Goal: Information Seeking & Learning: Learn about a topic

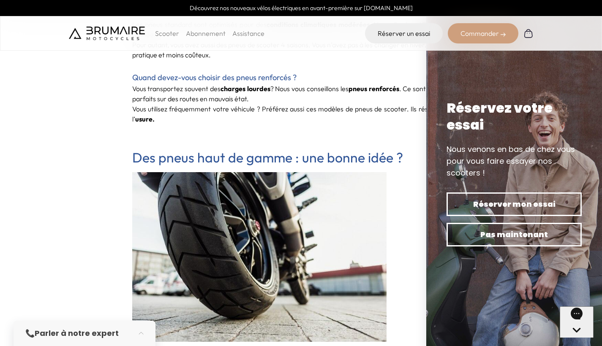
scroll to position [1130, 0]
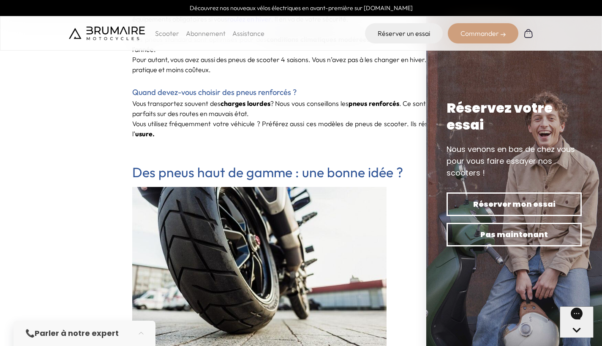
click at [173, 33] on p "Scooter" at bounding box center [167, 33] width 24 height 10
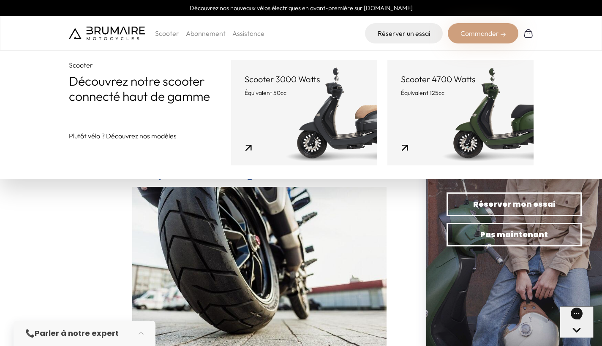
click at [132, 33] on img at bounding box center [107, 34] width 76 height 14
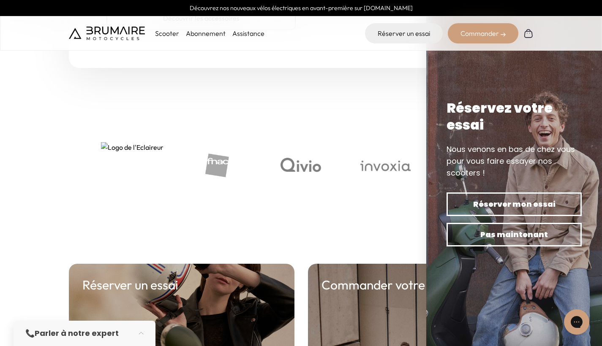
scroll to position [3078, 0]
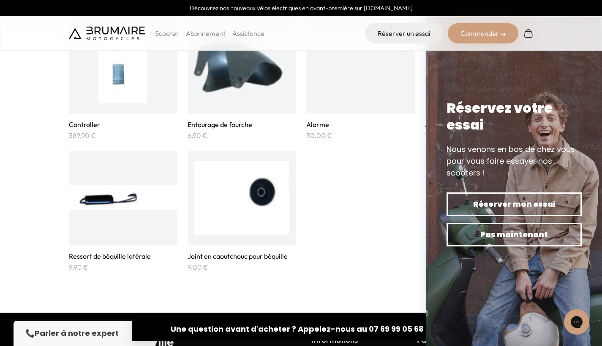
scroll to position [1871, 0]
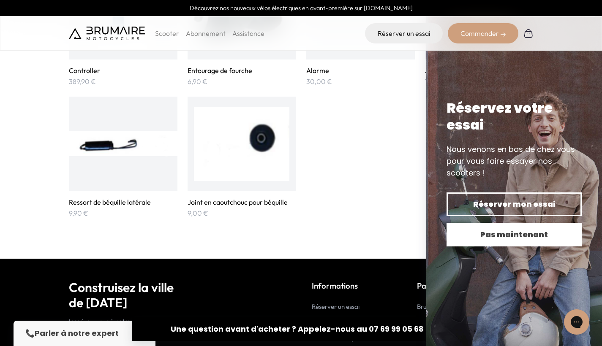
click at [519, 231] on span "Pas maintenant" at bounding box center [514, 235] width 106 height 12
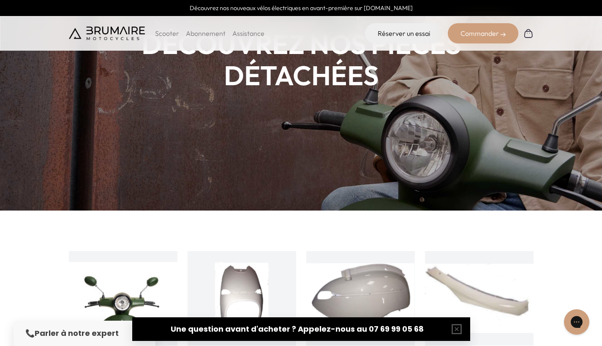
scroll to position [0, 0]
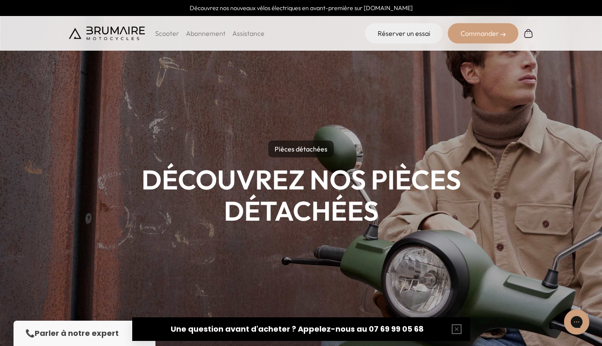
click at [164, 35] on p "Scooter" at bounding box center [167, 33] width 24 height 10
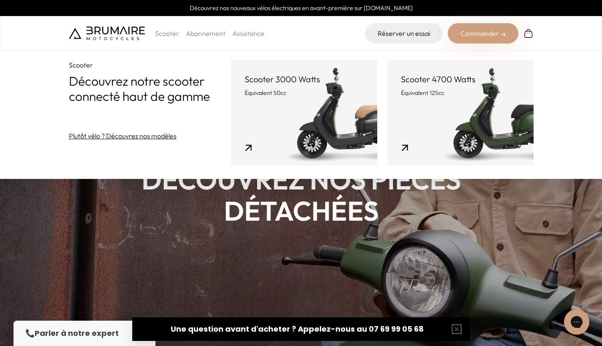
click at [249, 98] on link "Scooter 3000 Watts Équivalent 50cc" at bounding box center [304, 113] width 146 height 106
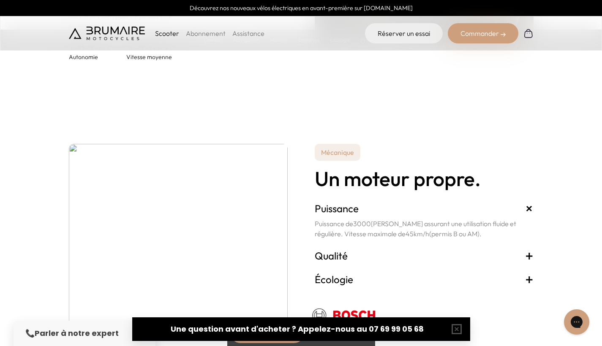
scroll to position [1449, 0]
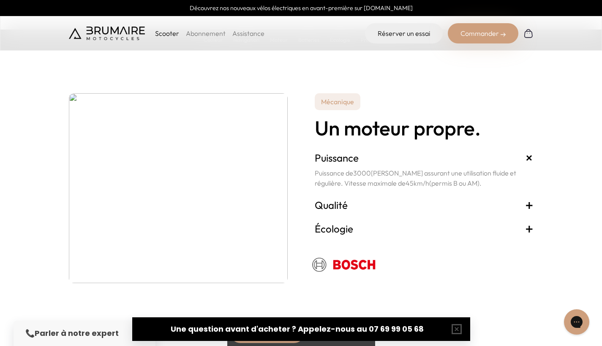
click at [524, 206] on h3 "Qualité +" at bounding box center [424, 205] width 219 height 14
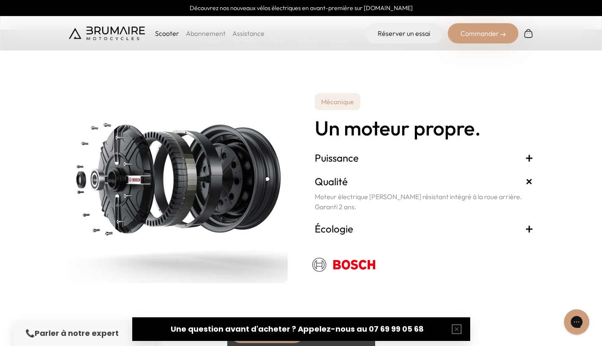
click at [524, 206] on p "Moteur électrique [PERSON_NAME] résistant intégré à la roue arrière. Garanti 2 …" at bounding box center [424, 202] width 219 height 20
click at [530, 180] on span "+" at bounding box center [529, 182] width 16 height 16
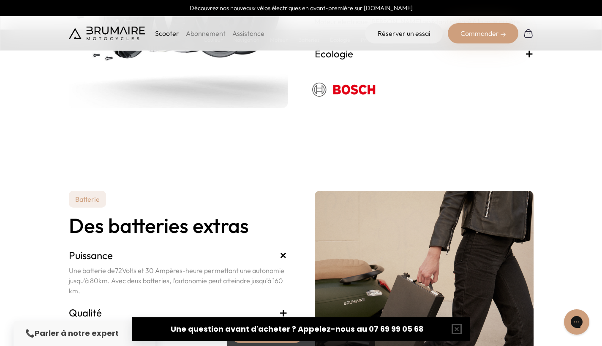
scroll to position [1636, 0]
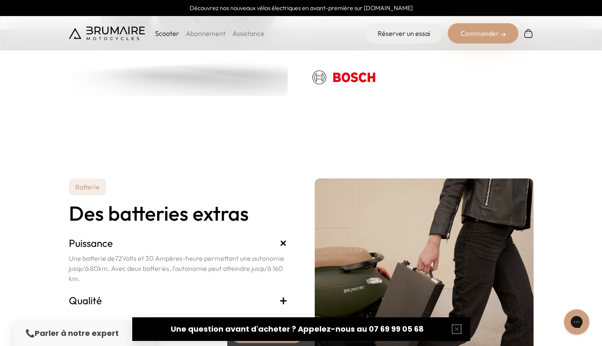
click at [293, 145] on section "Batterie Des batteries extras Puissance + Une batterie de 72 Volts et 30 Ampère…" at bounding box center [301, 253] width 602 height 231
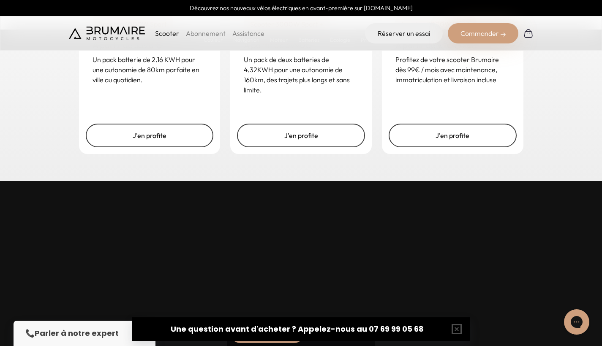
scroll to position [2359, 0]
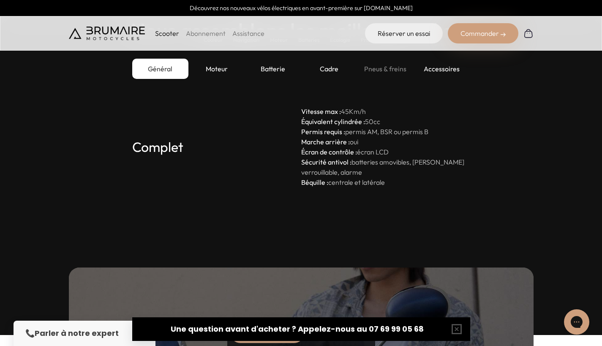
click at [384, 68] on div "Pneus & freins" at bounding box center [385, 69] width 56 height 20
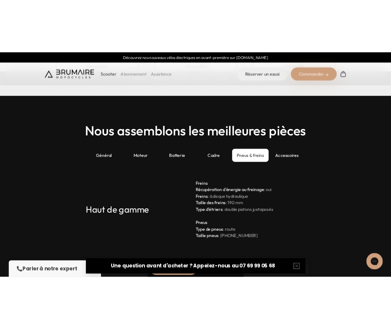
scroll to position [2287, 0]
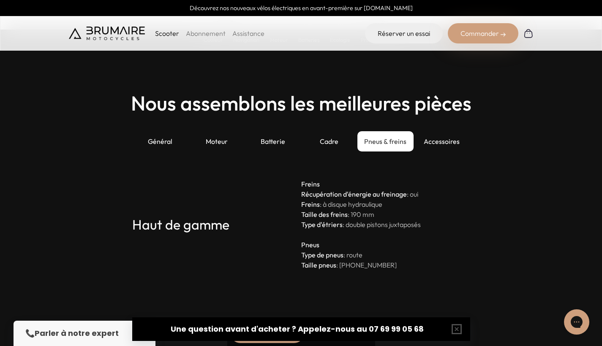
drag, startPoint x: 379, startPoint y: 267, endPoint x: 307, endPoint y: 242, distance: 76.1
click at [307, 242] on p "Freins Récupération d'énergie au freinage : [PERSON_NAME] : à disque hydrauliqu…" at bounding box center [385, 224] width 169 height 91
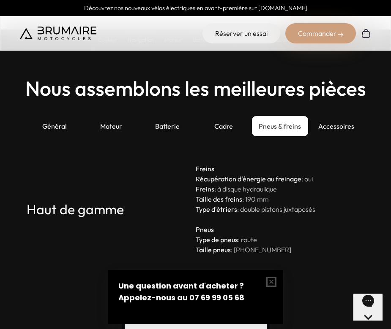
scroll to position [2402, 0]
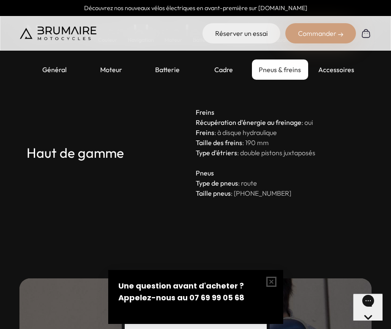
click at [278, 198] on p "Freins Récupération d'énergie au freinage : [PERSON_NAME] : à disque hydrauliqu…" at bounding box center [280, 152] width 169 height 91
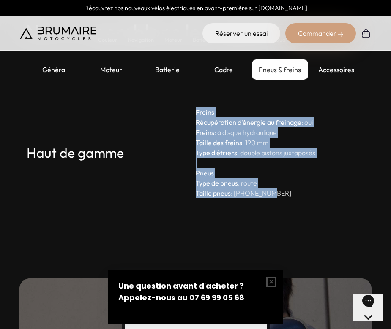
drag, startPoint x: 193, startPoint y: 218, endPoint x: 263, endPoint y: 236, distance: 72.8
click at [263, 198] on div "Haut de gamme Freins Récupération d'énergie au freinage : oui Freins : à disque…" at bounding box center [196, 152] width 338 height 91
click at [204, 188] on strong "Pneus Type de pneus" at bounding box center [217, 178] width 42 height 19
drag, startPoint x: 263, startPoint y: 237, endPoint x: 195, endPoint y: 219, distance: 70.0
click at [195, 198] on div "Haut de gamme Freins Récupération d'énergie au freinage : oui Freins : à disque…" at bounding box center [196, 152] width 338 height 91
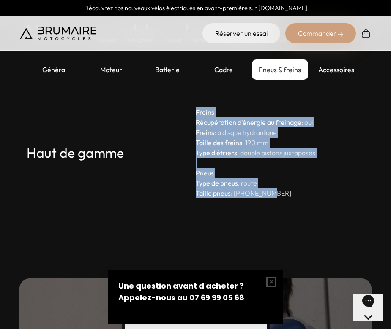
click at [212, 198] on p "Freins Récupération d'énergie au freinage : [PERSON_NAME] : à disque hydrauliqu…" at bounding box center [280, 152] width 169 height 91
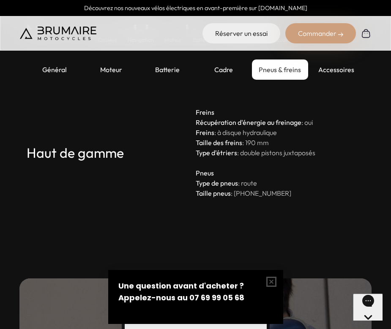
drag, startPoint x: 271, startPoint y: 236, endPoint x: 197, endPoint y: 218, distance: 76.1
click at [197, 198] on p "Freins Récupération d'énergie au freinage : [PERSON_NAME] : à disque hydrauliqu…" at bounding box center [280, 152] width 169 height 91
copy p "Pneus Type de pneus : route Taille pneus : [PHONE_NUMBER]"
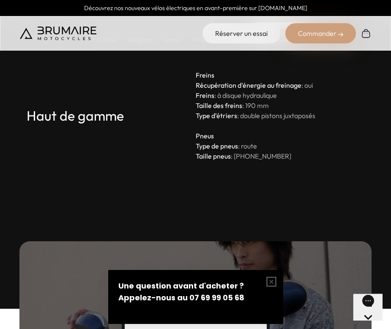
scroll to position [2470, 0]
